Goal: Information Seeking & Learning: Learn about a topic

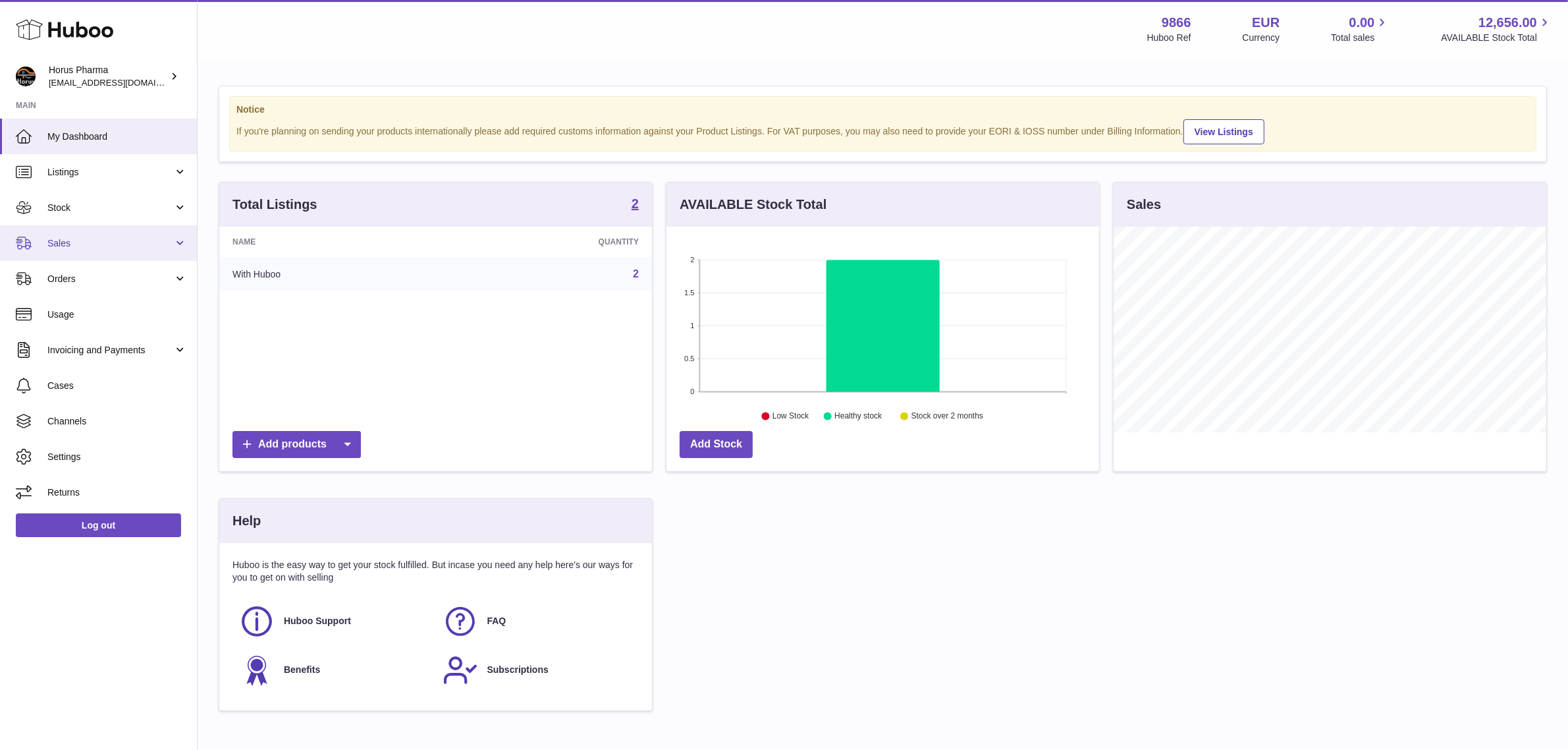
scroll to position [205, 433]
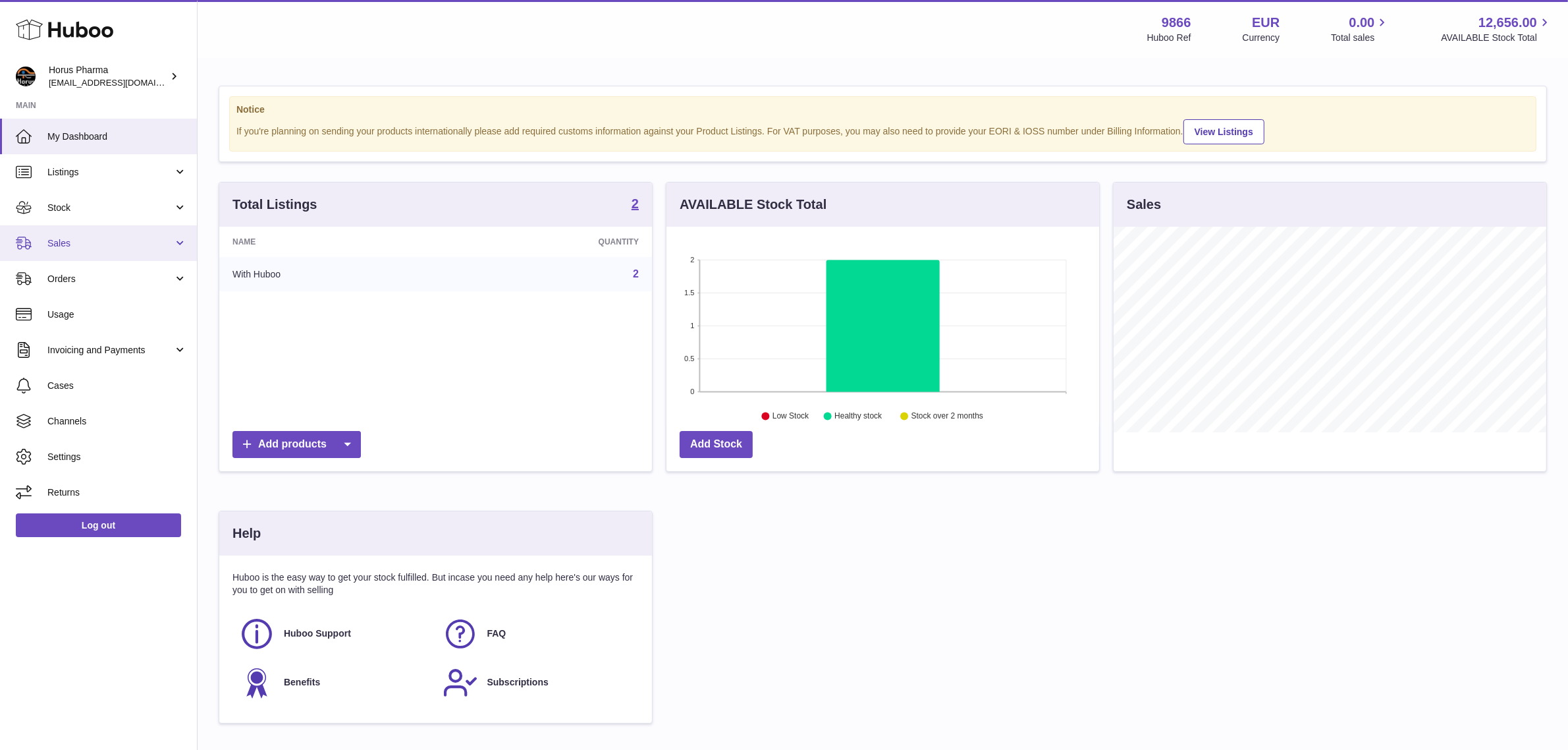
click at [113, 235] on link "Sales" at bounding box center [98, 243] width 197 height 36
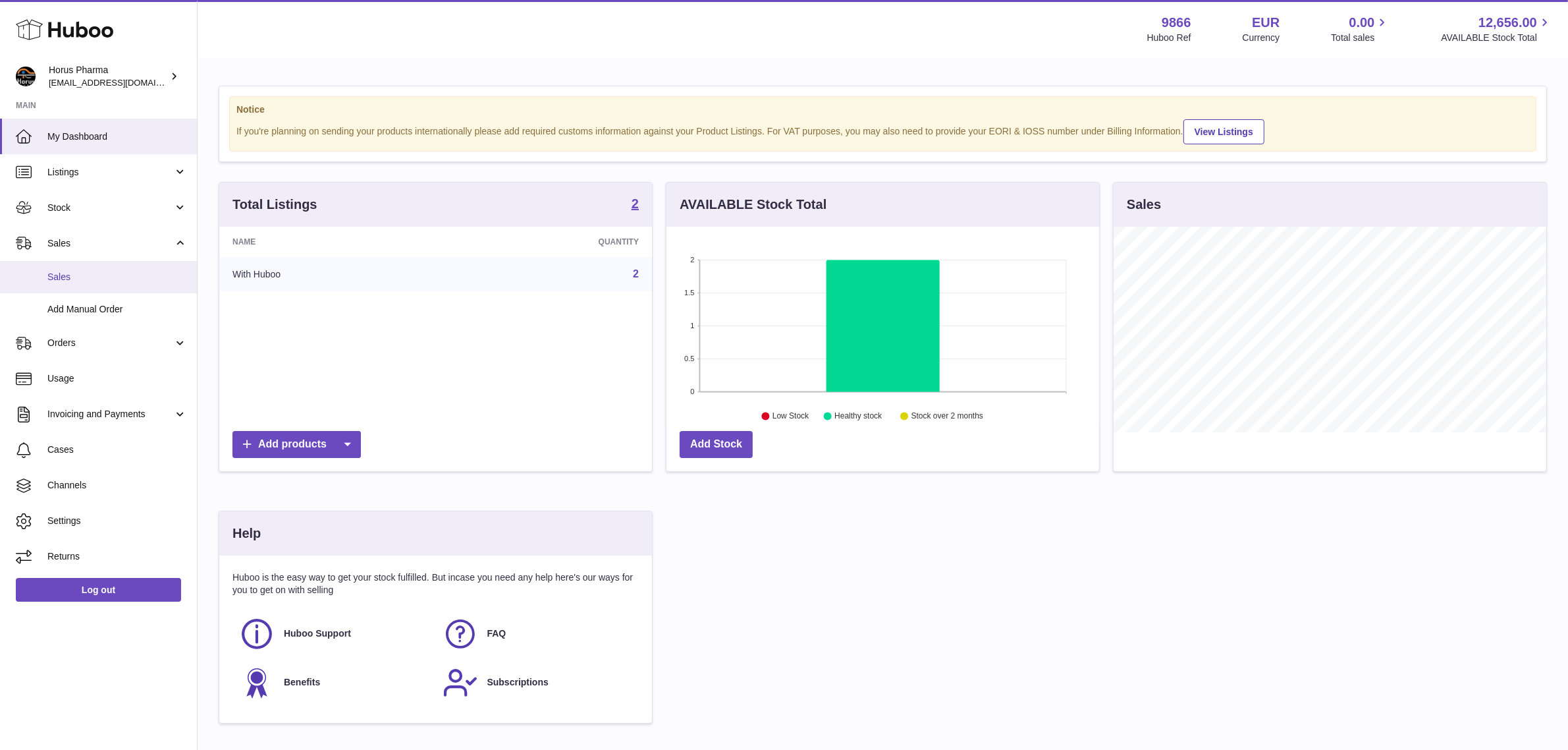
click at [97, 262] on link "Sales" at bounding box center [98, 277] width 197 height 33
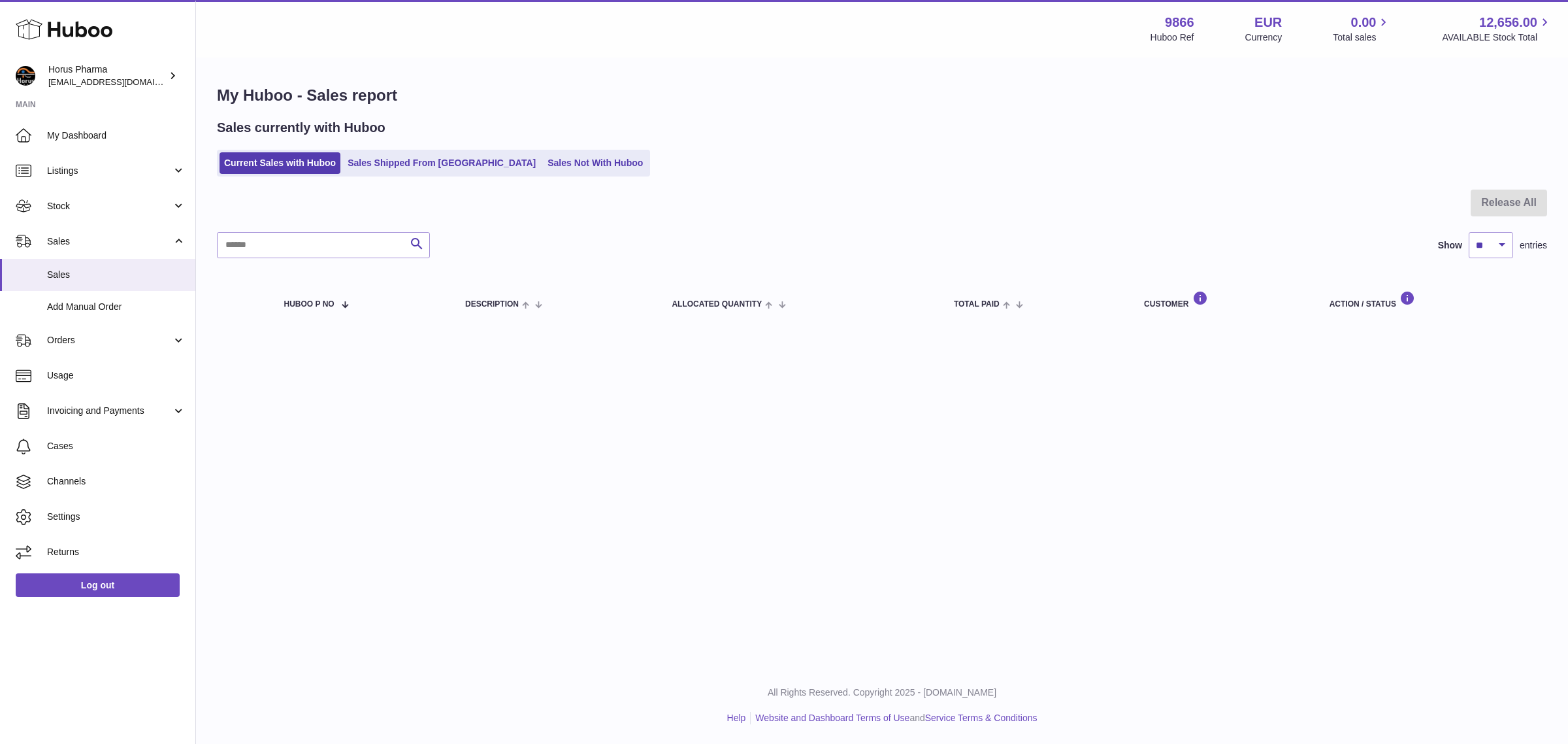
click at [539, 149] on ul "Current Sales with Huboo Sales Shipped From [GEOGRAPHIC_DATA] Sales Not With Hu…" at bounding box center [433, 163] width 433 height 27
click at [542, 161] on link "Sales Not With Huboo" at bounding box center [594, 162] width 104 height 21
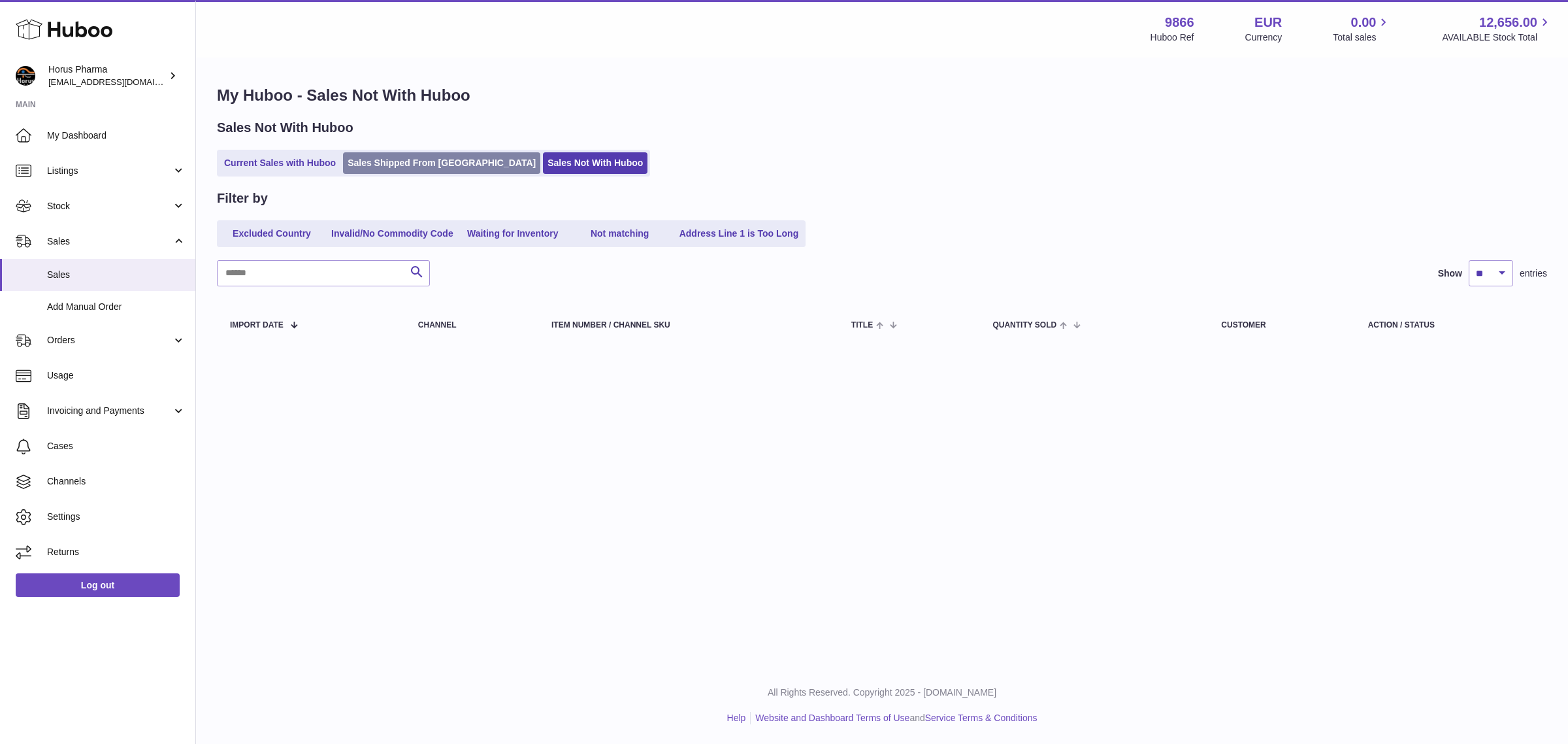
click at [432, 164] on link "Sales Shipped From [GEOGRAPHIC_DATA]" at bounding box center [441, 162] width 197 height 21
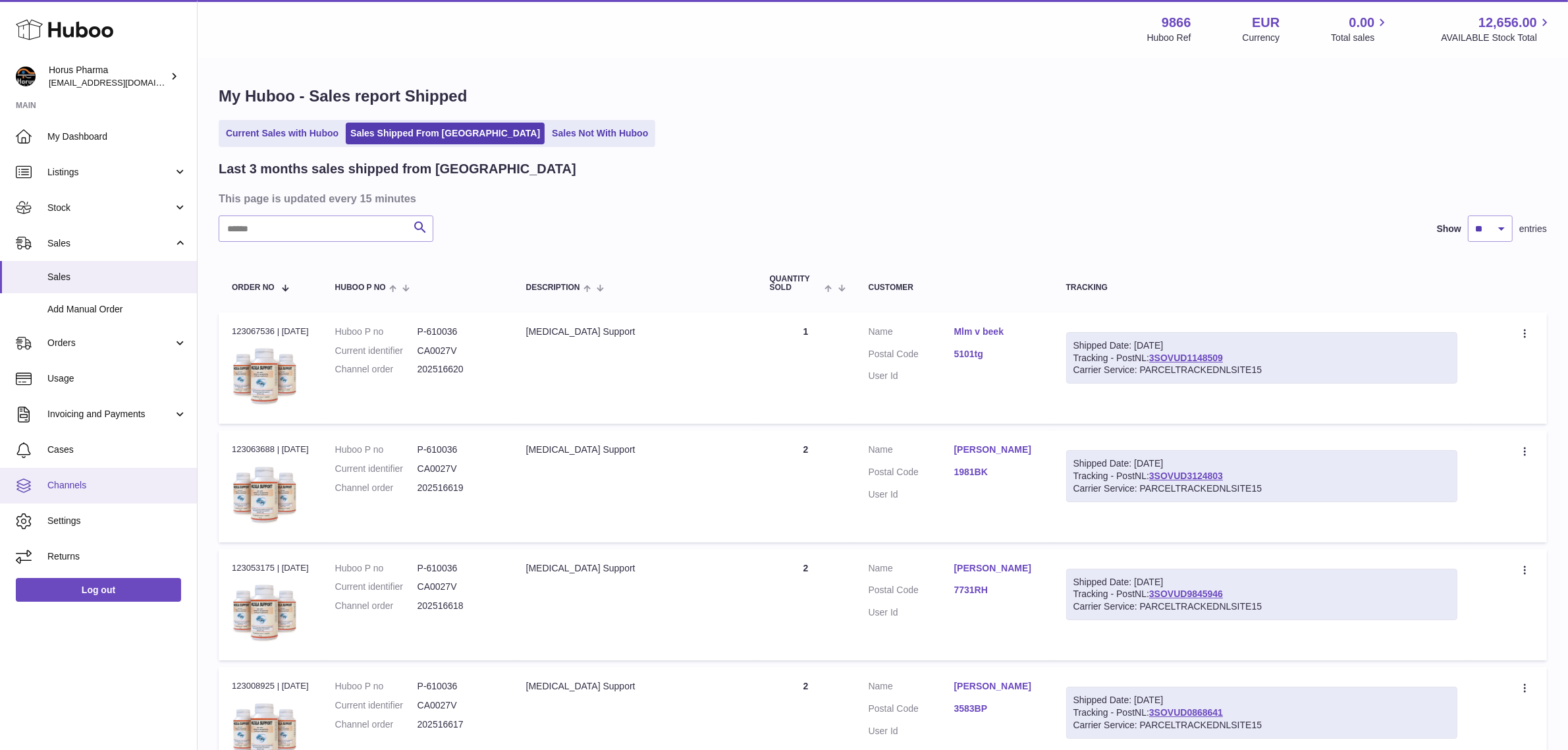
click at [121, 485] on span "Channels" at bounding box center [116, 485] width 140 height 13
